Goal: Task Accomplishment & Management: Use online tool/utility

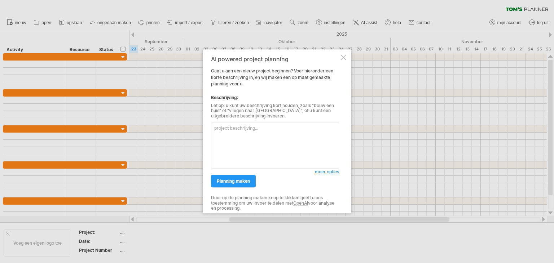
drag, startPoint x: 260, startPoint y: 69, endPoint x: 324, endPoint y: 88, distance: 66.6
click at [325, 85] on div "AI powered project planning Gaat u aan een nieuw project beginnen? Voer hierond…" at bounding box center [275, 131] width 128 height 151
click at [252, 139] on textarea at bounding box center [275, 146] width 128 height 47
click at [333, 173] on span "meer opties" at bounding box center [327, 172] width 24 height 5
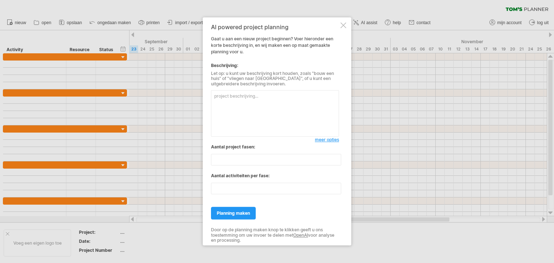
click at [258, 105] on textarea at bounding box center [275, 114] width 128 height 47
click at [250, 159] on input "**" at bounding box center [276, 160] width 130 height 12
click at [257, 100] on textarea at bounding box center [275, 114] width 128 height 47
click at [332, 139] on span "meer opties" at bounding box center [327, 139] width 24 height 5
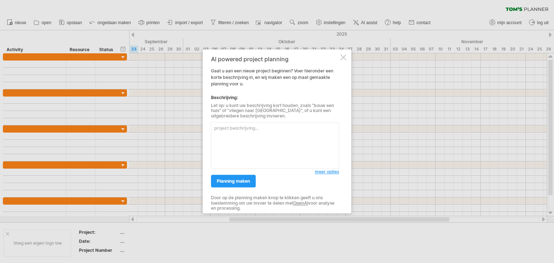
click at [270, 135] on textarea at bounding box center [275, 146] width 128 height 47
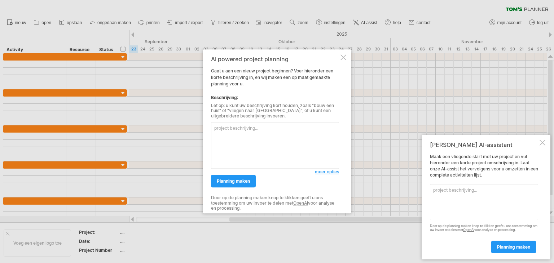
click at [269, 131] on textarea at bounding box center [275, 146] width 128 height 47
paste textarea "nventariseren huidig proces PvE + user stories en eerste stakeholdergesprekken.…"
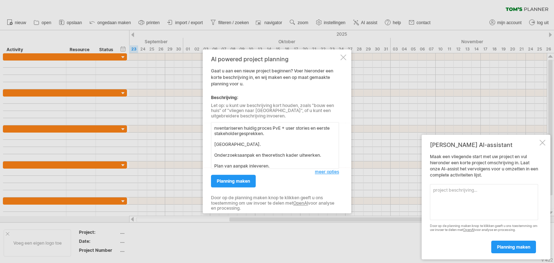
scroll to position [105, 0]
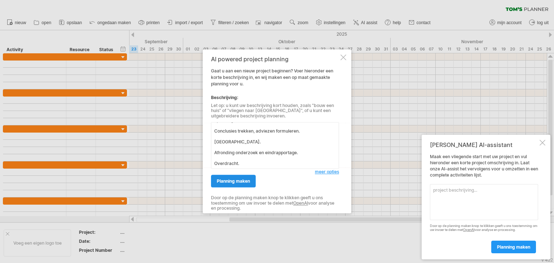
type textarea "nventariseren huidig proces PvE + user stories en eerste stakeholdergesprekken.…"
click at [244, 179] on span "planning maken" at bounding box center [233, 181] width 33 height 5
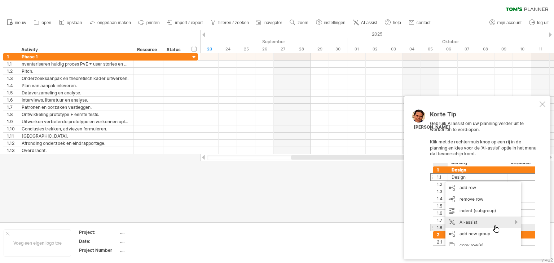
drag, startPoint x: 197, startPoint y: 156, endPoint x: 206, endPoint y: 163, distance: 11.5
click at [199, 164] on div at bounding box center [277, 126] width 554 height 192
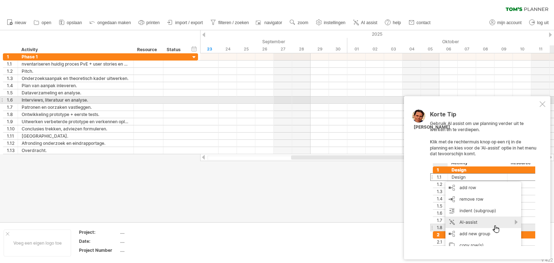
click at [541, 103] on div at bounding box center [543, 104] width 6 height 6
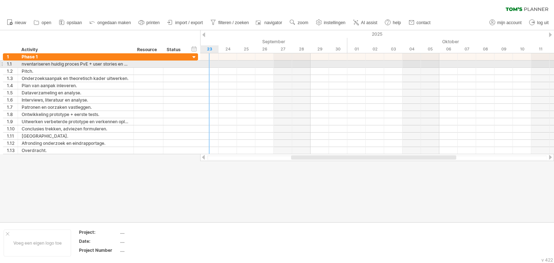
click at [208, 64] on div at bounding box center [377, 64] width 354 height 7
drag, startPoint x: 208, startPoint y: 64, endPoint x: 246, endPoint y: 62, distance: 37.9
click at [246, 62] on div at bounding box center [377, 64] width 354 height 7
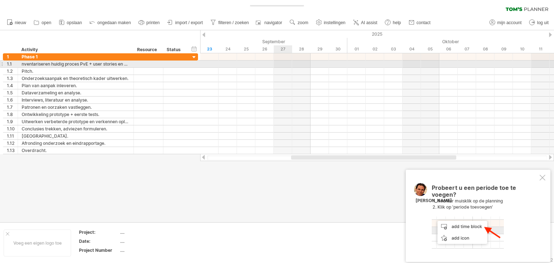
click at [280, 66] on div at bounding box center [377, 64] width 354 height 7
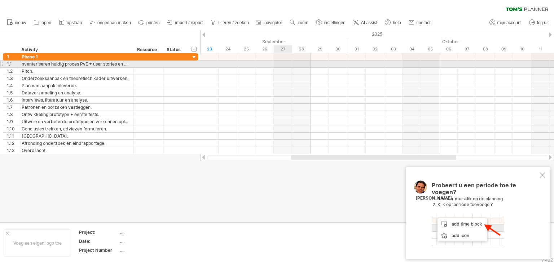
click at [280, 66] on div at bounding box center [377, 64] width 354 height 7
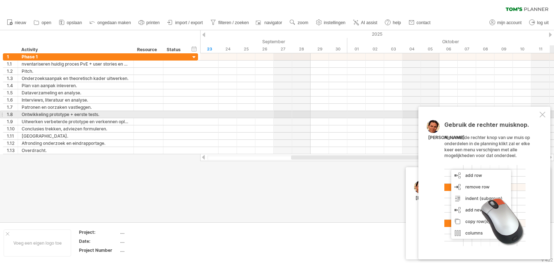
click at [537, 115] on div "Gebruik de rechter muisknop. Als u met de rechter knop van uw muis op onderdele…" at bounding box center [484, 183] width 132 height 153
click at [541, 114] on div at bounding box center [543, 115] width 6 height 6
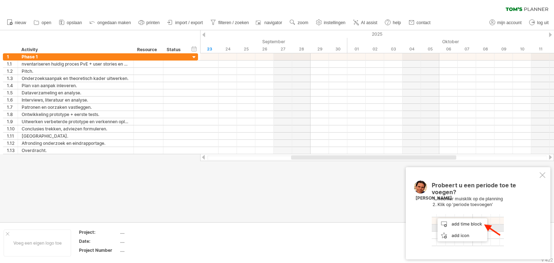
click at [541, 178] on div at bounding box center [543, 175] width 6 height 6
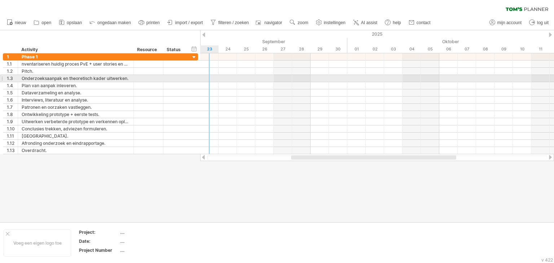
click at [214, 77] on div at bounding box center [377, 78] width 354 height 7
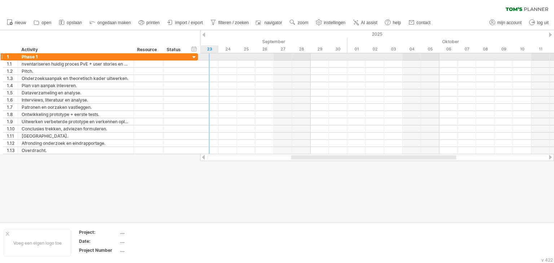
click at [204, 59] on div at bounding box center [377, 56] width 354 height 7
click at [204, 58] on div at bounding box center [377, 56] width 354 height 7
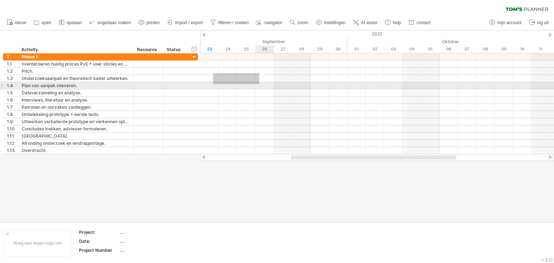
drag, startPoint x: 213, startPoint y: 73, endPoint x: 259, endPoint y: 84, distance: 47.4
click at [259, 84] on div at bounding box center [377, 103] width 354 height 101
click at [222, 84] on div at bounding box center [377, 85] width 354 height 7
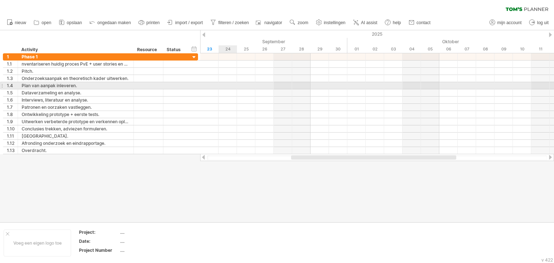
click at [222, 84] on div at bounding box center [377, 85] width 354 height 7
click at [94, 85] on div "Plan van aanpak inleveren." at bounding box center [76, 85] width 108 height 7
click at [94, 85] on input "**********" at bounding box center [76, 85] width 108 height 7
drag, startPoint x: 94, startPoint y: 85, endPoint x: 117, endPoint y: 87, distance: 23.1
click at [95, 85] on input "**********" at bounding box center [76, 85] width 108 height 7
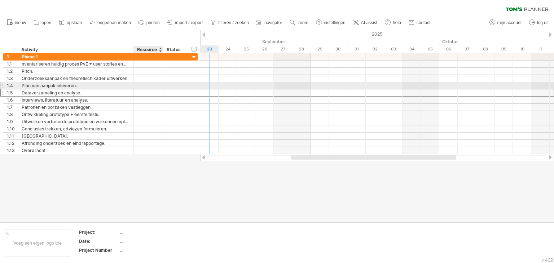
click at [158, 89] on div at bounding box center [148, 92] width 22 height 7
click at [158, 86] on div at bounding box center [148, 85] width 22 height 7
click at [157, 85] on input "text" at bounding box center [148, 85] width 22 height 7
click at [178, 85] on div at bounding box center [175, 85] width 16 height 7
click at [178, 85] on input "text" at bounding box center [175, 85] width 16 height 7
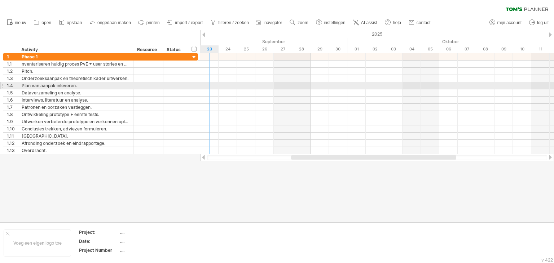
drag, startPoint x: 207, startPoint y: 85, endPoint x: 195, endPoint y: 86, distance: 11.2
click at [201, 86] on div at bounding box center [377, 85] width 354 height 7
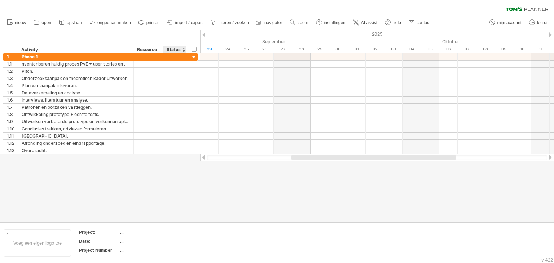
click at [183, 49] on div at bounding box center [183, 49] width 3 height 7
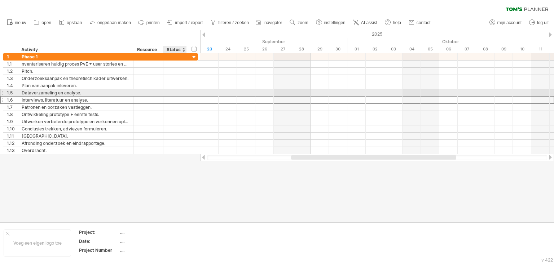
click at [198, 97] on div "**********" at bounding box center [100, 100] width 195 height 8
drag, startPoint x: 201, startPoint y: 95, endPoint x: 218, endPoint y: 90, distance: 17.4
click at [212, 91] on div at bounding box center [377, 92] width 354 height 7
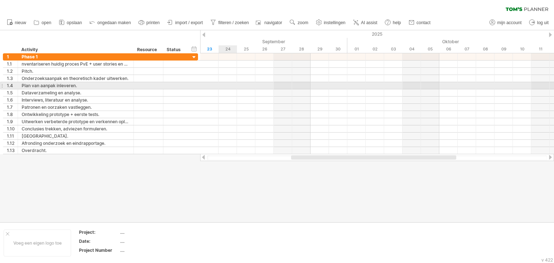
click at [219, 89] on div at bounding box center [377, 92] width 354 height 7
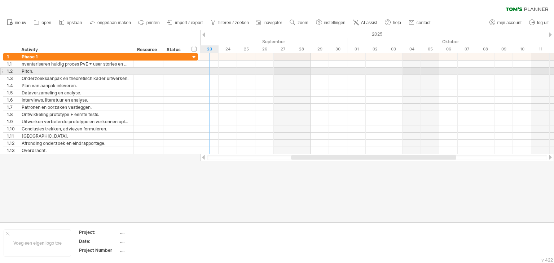
click at [216, 69] on div at bounding box center [377, 71] width 354 height 7
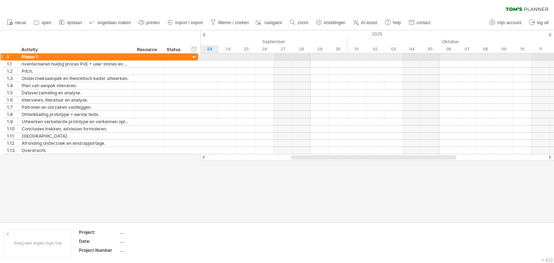
click at [193, 55] on div at bounding box center [194, 57] width 7 height 7
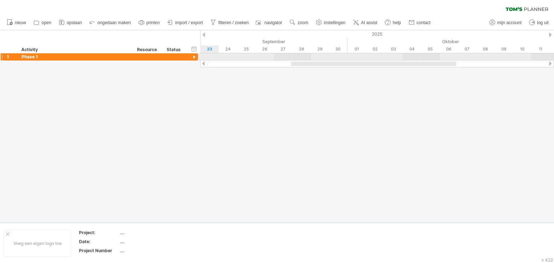
click at [193, 55] on div at bounding box center [194, 57] width 7 height 7
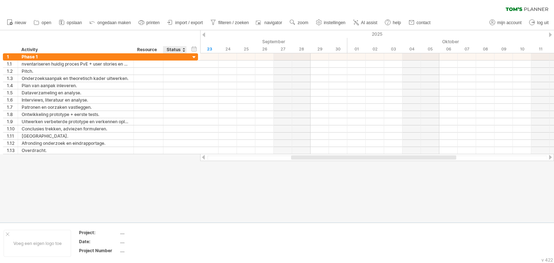
click at [184, 49] on div at bounding box center [183, 49] width 3 height 7
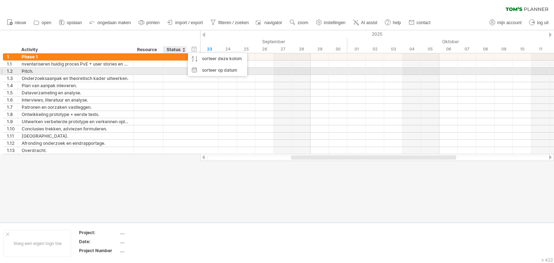
click at [176, 73] on div "**********" at bounding box center [100, 103] width 195 height 101
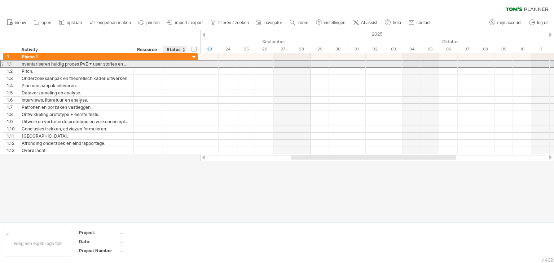
click at [176, 65] on div at bounding box center [175, 64] width 16 height 7
click at [176, 65] on input "text" at bounding box center [175, 64] width 16 height 7
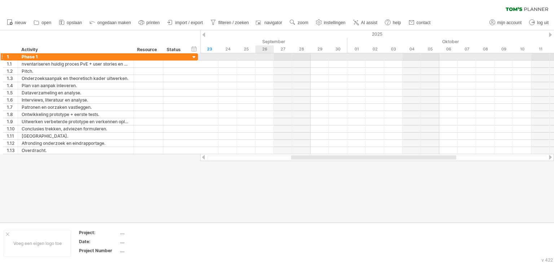
click at [259, 56] on div at bounding box center [377, 56] width 354 height 7
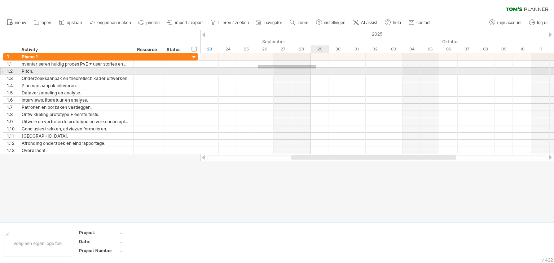
drag, startPoint x: 258, startPoint y: 65, endPoint x: 318, endPoint y: 68, distance: 59.9
click at [317, 68] on div at bounding box center [377, 103] width 354 height 101
click at [318, 69] on div at bounding box center [377, 71] width 354 height 7
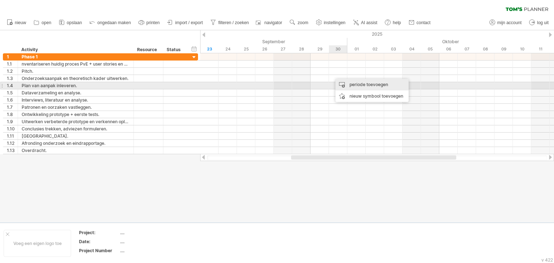
click at [338, 83] on div "periode toevoegen" at bounding box center [371, 85] width 73 height 12
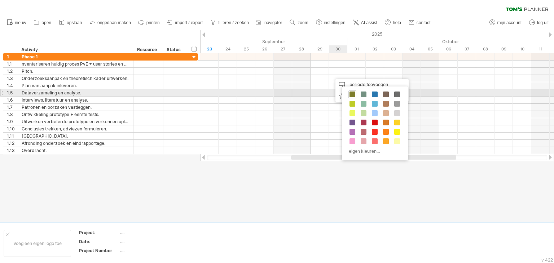
click at [351, 94] on span at bounding box center [352, 95] width 6 height 6
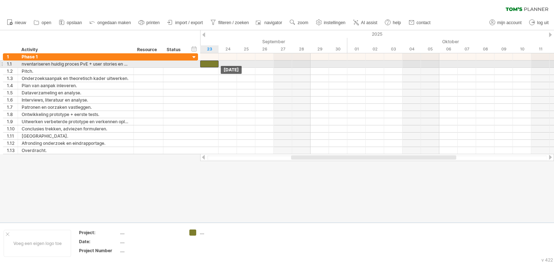
drag, startPoint x: 340, startPoint y: 80, endPoint x: 211, endPoint y: 62, distance: 129.6
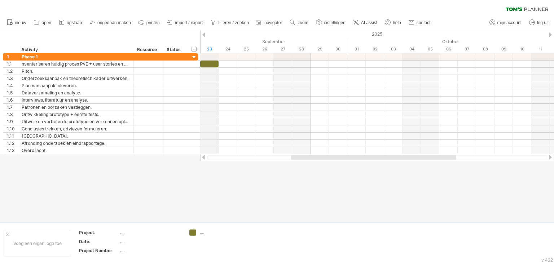
click at [205, 37] on div "2025" at bounding box center [494, 34] width 1729 height 8
click at [205, 36] on div at bounding box center [203, 34] width 3 height 5
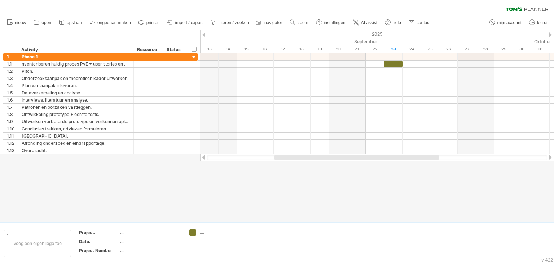
click at [205, 36] on div at bounding box center [203, 34] width 3 height 5
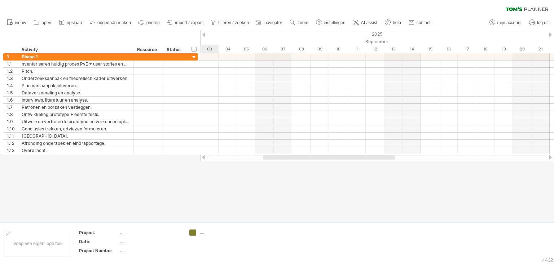
click at [202, 35] on div at bounding box center [203, 34] width 3 height 5
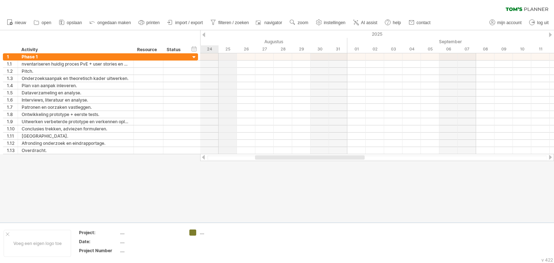
drag, startPoint x: 243, startPoint y: 39, endPoint x: 252, endPoint y: 40, distance: 9.8
drag, startPoint x: 278, startPoint y: 32, endPoint x: 298, endPoint y: 37, distance: 20.5
click at [246, 32] on div "2025" at bounding box center [457, 34] width 1729 height 8
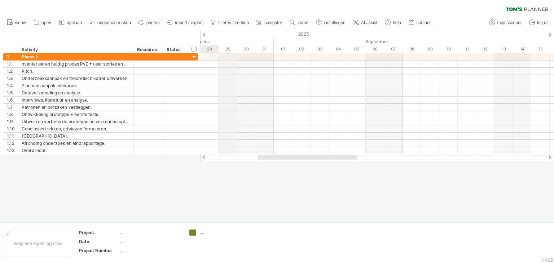
drag, startPoint x: 259, startPoint y: 36, endPoint x: 225, endPoint y: 35, distance: 33.5
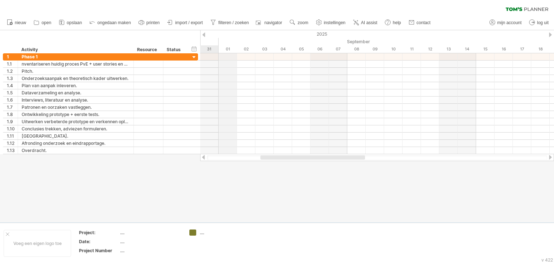
drag, startPoint x: 291, startPoint y: 36, endPoint x: 232, endPoint y: 36, distance: 59.5
click at [232, 36] on div "2025" at bounding box center [328, 34] width 1729 height 8
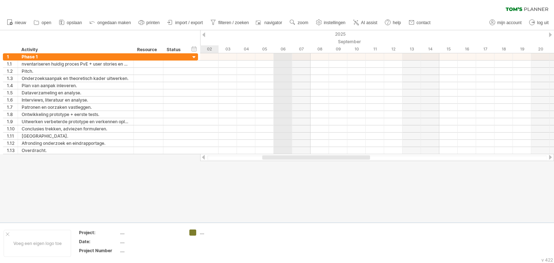
drag, startPoint x: 313, startPoint y: 35, endPoint x: 258, endPoint y: 37, distance: 55.9
click at [258, 37] on div "2025" at bounding box center [292, 34] width 1729 height 8
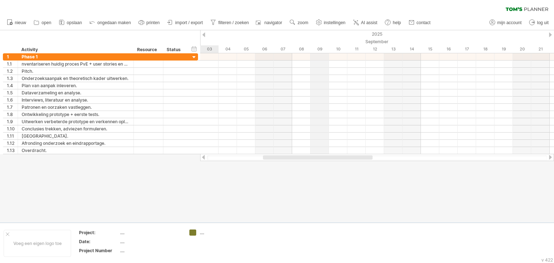
drag, startPoint x: 316, startPoint y: 41, endPoint x: 312, endPoint y: 43, distance: 4.2
click at [312, 43] on div "September" at bounding box center [439, 42] width 552 height 8
